Goal: Task Accomplishment & Management: Manage account settings

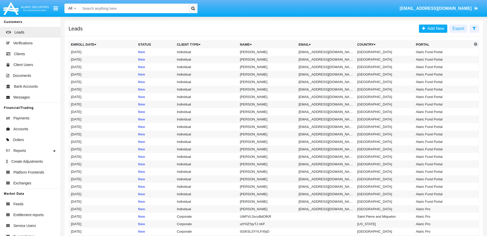
click at [145, 6] on input "Search" at bounding box center [133, 9] width 107 height 10
paste input "[EMAIL_ADDRESS][DOMAIN_NAME]"
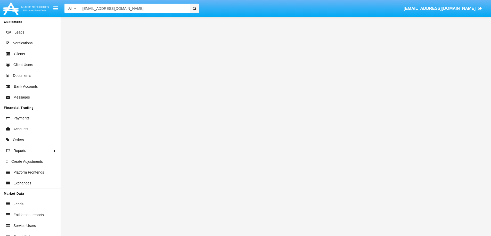
type input "[EMAIL_ADDRESS][DOMAIN_NAME]"
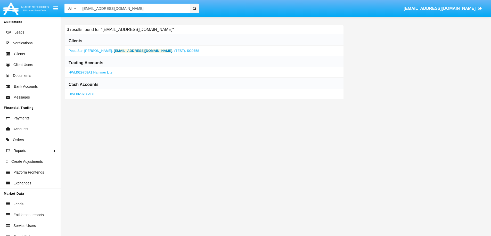
click at [196, 8] on icon at bounding box center [195, 8] width 4 height 4
click at [126, 50] on b "[EMAIL_ADDRESS][DOMAIN_NAME]" at bounding box center [143, 51] width 58 height 4
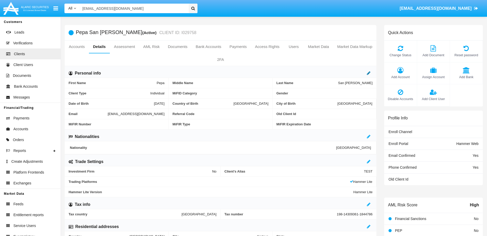
click at [369, 74] on icon at bounding box center [369, 73] width 4 height 4
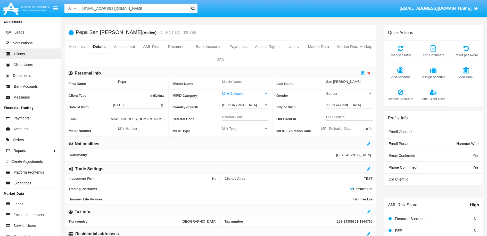
click at [266, 93] on div at bounding box center [266, 93] width 3 height 1
click at [235, 107] on span "Professional" at bounding box center [245, 106] width 46 height 10
click at [363, 73] on icon at bounding box center [363, 73] width 4 height 4
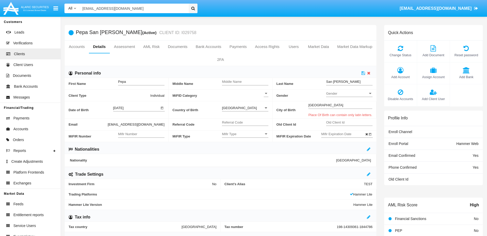
click at [266, 95] on div at bounding box center [266, 93] width 5 height 4
click at [269, 106] on span "Professional" at bounding box center [277, 106] width 27 height 10
click at [363, 73] on icon at bounding box center [363, 73] width 4 height 4
click at [328, 110] on div "Winston-Salem Place Of Birth" at bounding box center [340, 106] width 64 height 14
click at [329, 115] on span "Place Of Birth can contain only latin letters." at bounding box center [340, 115] width 64 height 4
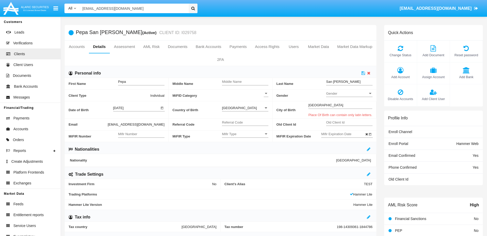
click at [332, 113] on div "Winston-Salem Place Of Birth" at bounding box center [340, 106] width 64 height 14
drag, startPoint x: 357, startPoint y: 113, endPoint x: 358, endPoint y: 111, distance: 2.8
click at [357, 113] on span "Place Of Birth can contain only latin letters." at bounding box center [340, 115] width 64 height 4
click at [371, 73] on div at bounding box center [366, 73] width 11 height 6
click at [370, 73] on icon at bounding box center [368, 73] width 3 height 4
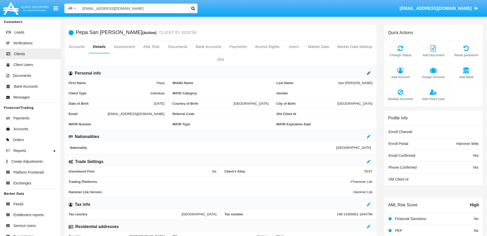
click at [367, 73] on icon at bounding box center [369, 73] width 4 height 4
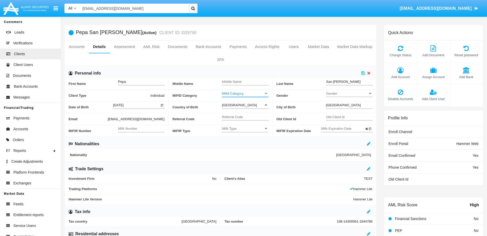
click at [266, 93] on div at bounding box center [266, 93] width 3 height 1
click at [236, 106] on span "Professional" at bounding box center [245, 106] width 46 height 10
click at [362, 73] on icon at bounding box center [363, 73] width 4 height 4
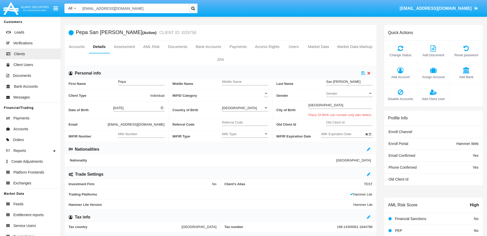
click at [318, 106] on input "Winston-Salem" at bounding box center [340, 105] width 64 height 4
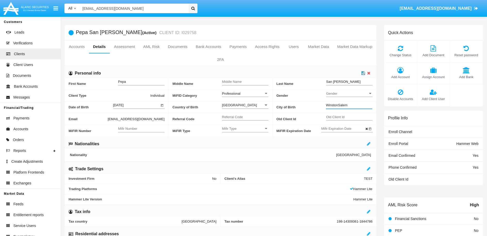
type input "WinstonSalem"
click at [364, 74] on icon at bounding box center [363, 73] width 4 height 4
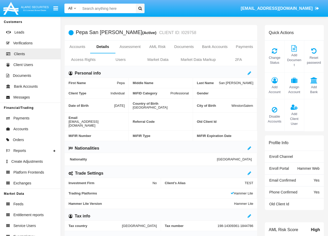
click at [103, 9] on input "Search" at bounding box center [107, 9] width 54 height 10
paste input "[EMAIL_ADDRESS][DOMAIN_NAME]"
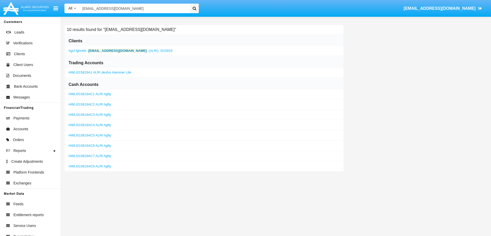
type input "[EMAIL_ADDRESS][DOMAIN_NAME]"
click at [106, 49] on b "[EMAIL_ADDRESS][DOMAIN_NAME]" at bounding box center [117, 51] width 58 height 4
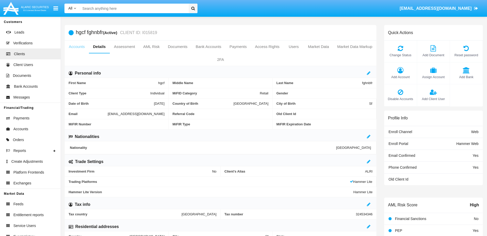
click at [84, 46] on link "Accounts" at bounding box center [77, 46] width 24 height 12
click at [78, 48] on link "Accounts" at bounding box center [77, 46] width 24 height 12
click at [110, 49] on link "Details" at bounding box center [99, 46] width 21 height 12
click at [139, 49] on link "Assessment" at bounding box center [124, 46] width 29 height 12
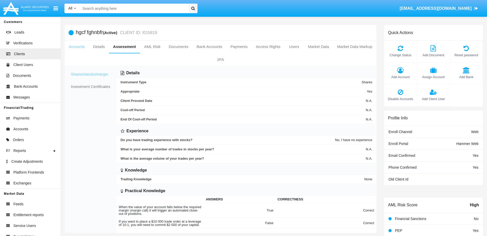
click at [77, 48] on link "Accounts" at bounding box center [77, 46] width 24 height 12
click at [109, 50] on link "Details" at bounding box center [99, 46] width 20 height 12
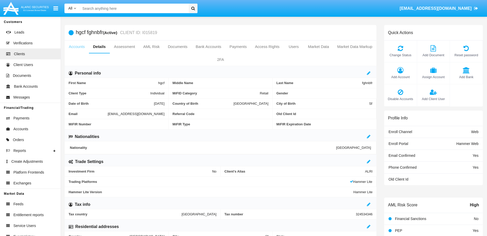
click at [83, 52] on link "Accounts" at bounding box center [77, 46] width 24 height 12
click at [83, 50] on link "Accounts" at bounding box center [77, 46] width 24 height 12
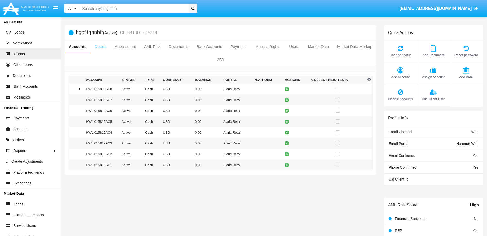
click at [110, 48] on link "Details" at bounding box center [100, 46] width 20 height 12
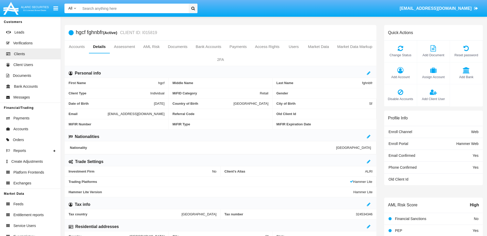
click at [151, 11] on input "Search" at bounding box center [133, 9] width 107 height 10
paste input "[EMAIL_ADDRESS][DOMAIN_NAME]"
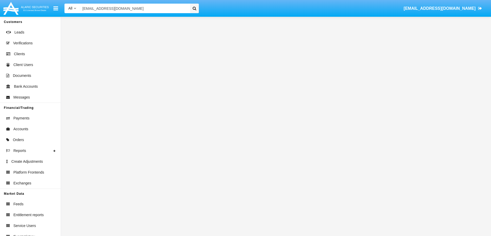
type input "[EMAIL_ADDRESS][DOMAIN_NAME]"
click at [195, 9] on icon at bounding box center [195, 8] width 4 height 4
click at [194, 10] on icon at bounding box center [195, 8] width 4 height 4
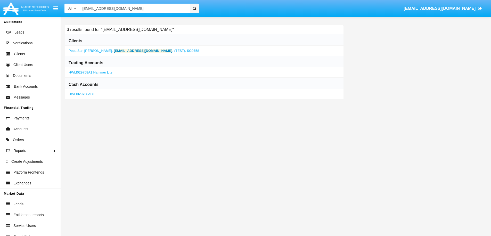
click at [129, 53] on div "Pepa San [PERSON_NAME] , [EMAIL_ADDRESS][DOMAIN_NAME] , (TEST), I029758" at bounding box center [204, 51] width 279 height 10
click at [128, 52] on b "[EMAIL_ADDRESS][DOMAIN_NAME]" at bounding box center [143, 51] width 58 height 4
click at [128, 52] on html "All All Name Email Account [EMAIL_ADDRESS][DOMAIN_NAME] [DOMAIN_NAME][EMAIL_ADD…" at bounding box center [245, 118] width 491 height 236
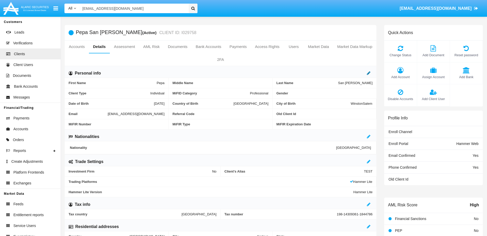
click at [367, 72] on icon at bounding box center [369, 73] width 4 height 4
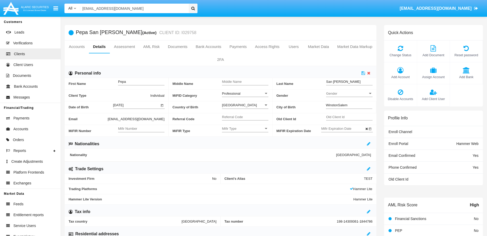
click at [266, 92] on div at bounding box center [266, 93] width 5 height 4
click at [233, 95] on span "Retail" at bounding box center [245, 96] width 46 height 10
click at [363, 74] on icon at bounding box center [363, 73] width 4 height 4
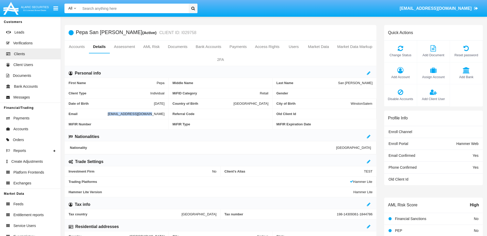
drag, startPoint x: 126, startPoint y: 113, endPoint x: 164, endPoint y: 115, distance: 38.5
click at [164, 115] on div "Email 6vnv-ypmte@lf.7tv87.jp" at bounding box center [117, 114] width 104 height 10
copy div "[EMAIL_ADDRESS][DOMAIN_NAME]"
